Goal: Transaction & Acquisition: Purchase product/service

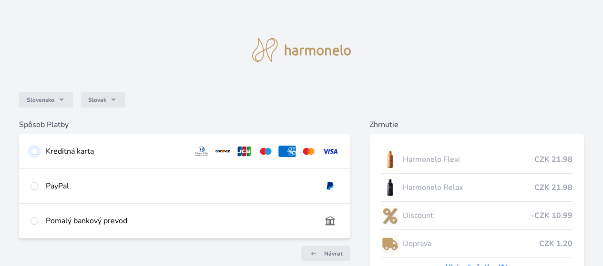
click at [38, 153] on input "radio" at bounding box center [34, 152] width 8 height 8
radio input "true"
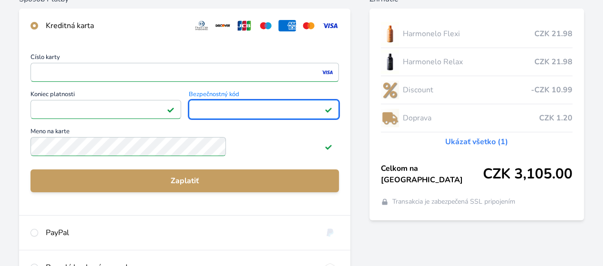
scroll to position [127, 0]
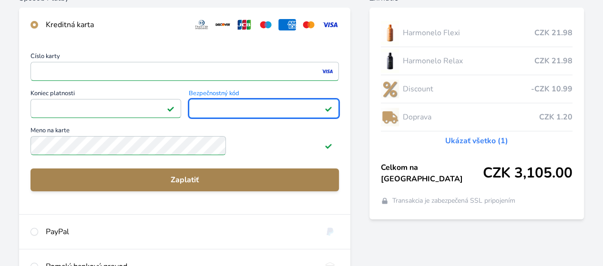
click at [290, 184] on span "Zaplatiť" at bounding box center [184, 179] width 293 height 11
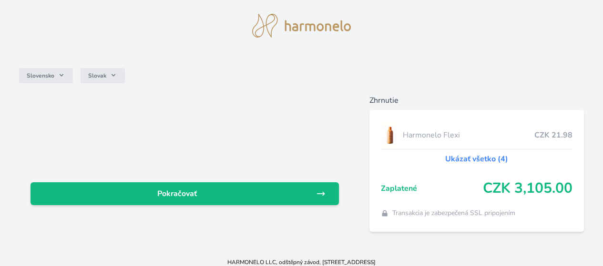
scroll to position [25, 0]
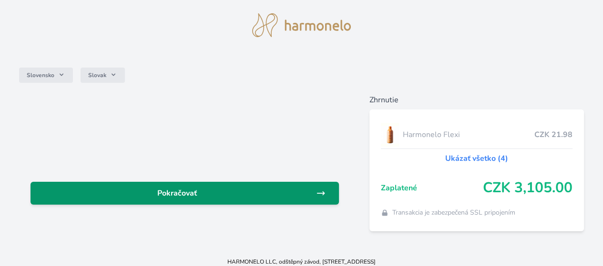
click at [316, 189] on icon at bounding box center [321, 194] width 10 height 10
